Goal: Information Seeking & Learning: Find specific fact

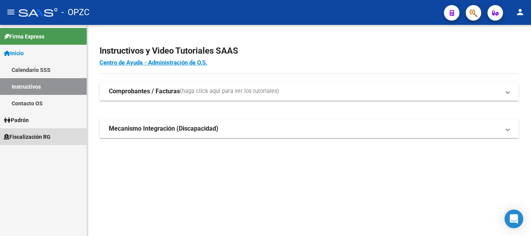
click at [38, 134] on span "Fiscalización RG" at bounding box center [27, 136] width 47 height 9
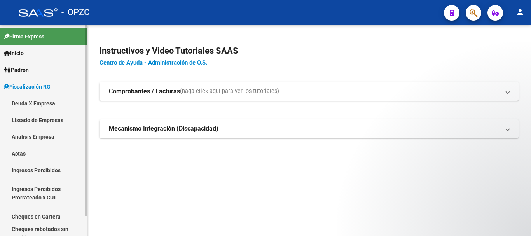
click at [42, 101] on link "Deuda X Empresa" at bounding box center [43, 103] width 87 height 17
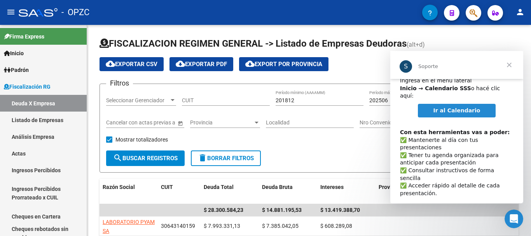
scroll to position [13, 0]
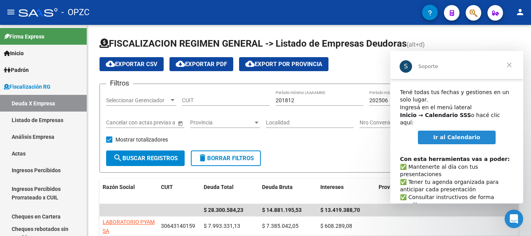
click at [464, 134] on span "Ir al Calendario" at bounding box center [456, 137] width 47 height 6
click at [507, 64] on span "Cerrar" at bounding box center [509, 65] width 28 height 28
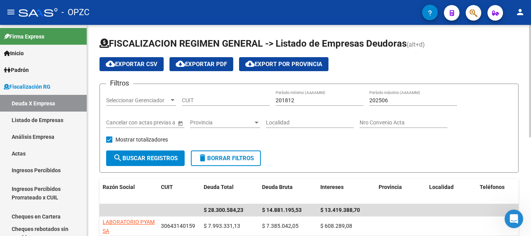
click at [524, 117] on div at bounding box center [530, 81] width 2 height 112
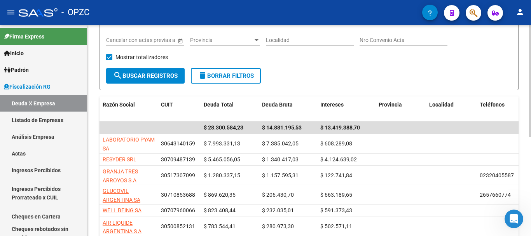
click at [524, 159] on div at bounding box center [530, 124] width 2 height 112
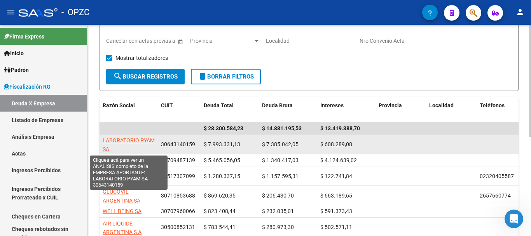
click at [125, 140] on span "LABORATORIO PYAM SA" at bounding box center [129, 144] width 52 height 15
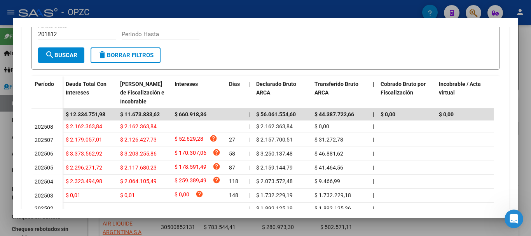
scroll to position [16, 0]
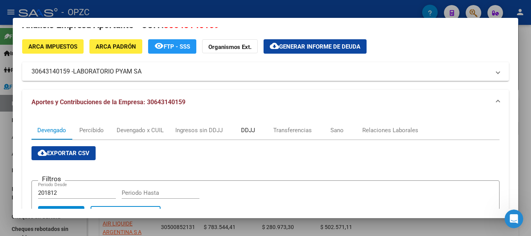
click at [249, 131] on div "DDJJ" at bounding box center [248, 130] width 14 height 9
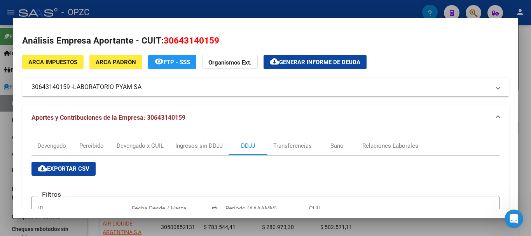
scroll to position [158, 0]
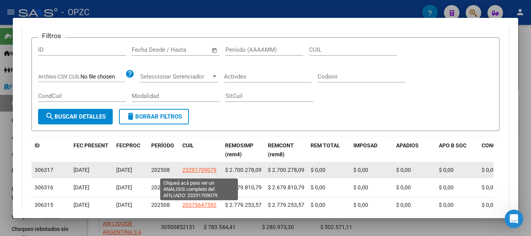
click at [200, 171] on span "23291709079" at bounding box center [199, 170] width 34 height 6
type textarea "23291709079"
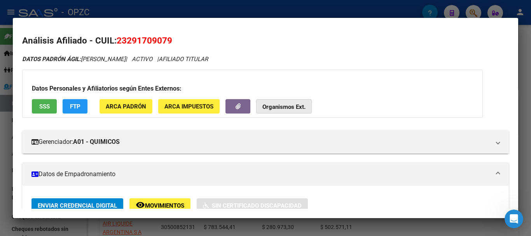
click at [295, 108] on strong "Organismos Ext." at bounding box center [283, 106] width 43 height 7
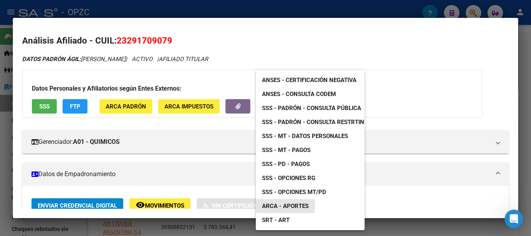
click at [297, 204] on span "ARCA - Aportes" at bounding box center [285, 205] width 47 height 7
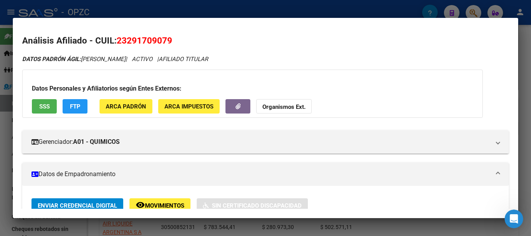
click at [171, 39] on span "23291709079" at bounding box center [145, 40] width 56 height 10
drag, startPoint x: 171, startPoint y: 39, endPoint x: 119, endPoint y: 38, distance: 52.0
click at [119, 38] on span "23291709079" at bounding box center [145, 40] width 56 height 10
copy span "23291709079"
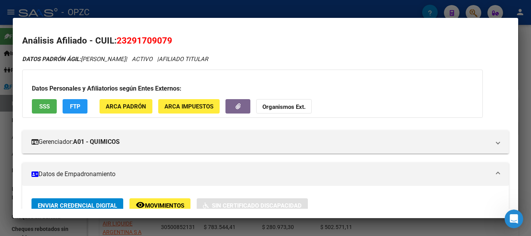
click at [262, 10] on div at bounding box center [265, 118] width 531 height 236
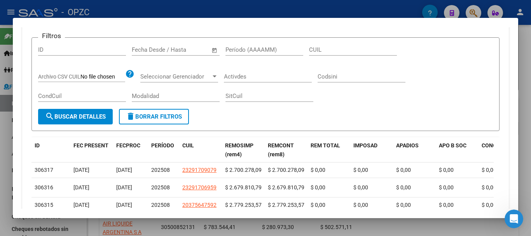
click at [341, 8] on div at bounding box center [265, 118] width 531 height 236
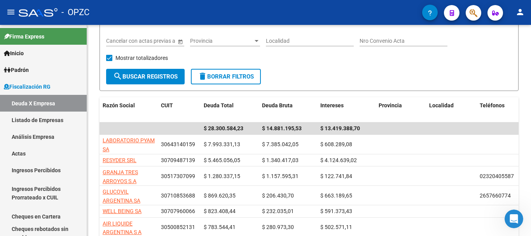
click at [341, 8] on div "- OPZC" at bounding box center [220, 12] width 403 height 17
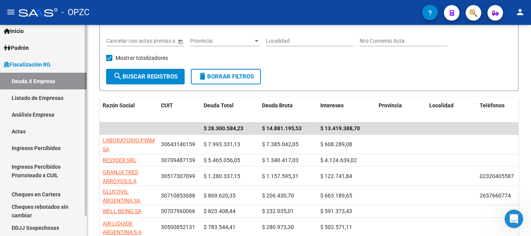
click at [85, 224] on div at bounding box center [86, 130] width 2 height 211
